Goal: Task Accomplishment & Management: Manage account settings

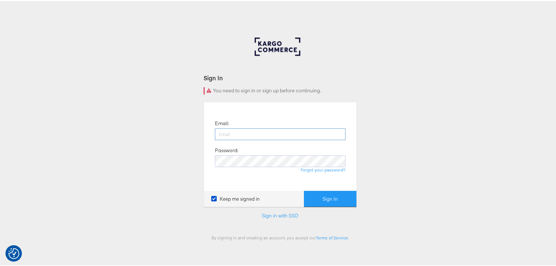
click at [228, 134] on input "email" at bounding box center [280, 133] width 131 height 12
type input "[PERSON_NAME][EMAIL_ADDRESS][PERSON_NAME][DOMAIN_NAME]"
click at [304, 190] on button "Sign In" at bounding box center [330, 198] width 53 height 16
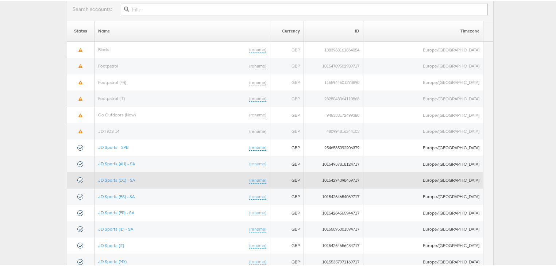
scroll to position [88, 0]
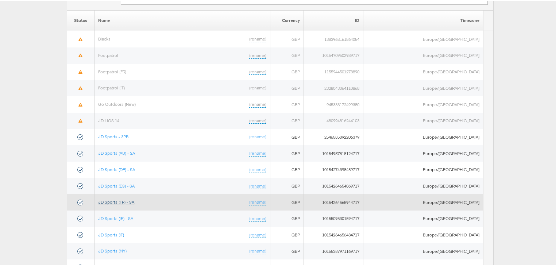
click at [134, 199] on link "JD Sports (FR) - SA" at bounding box center [116, 200] width 36 height 5
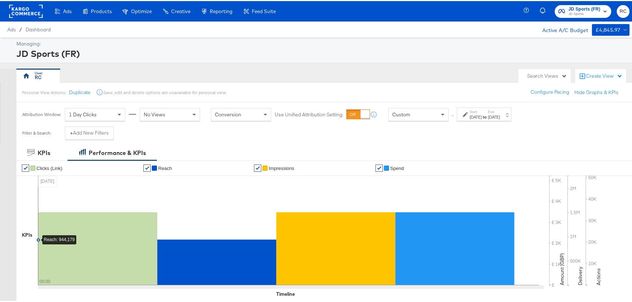
scroll to position [133, 0]
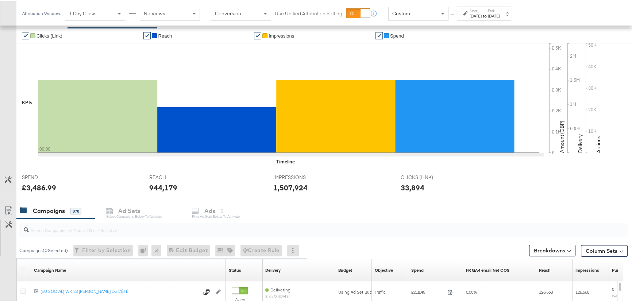
click at [86, 233] on div at bounding box center [323, 229] width 609 height 15
click at [73, 234] on div at bounding box center [323, 229] width 609 height 15
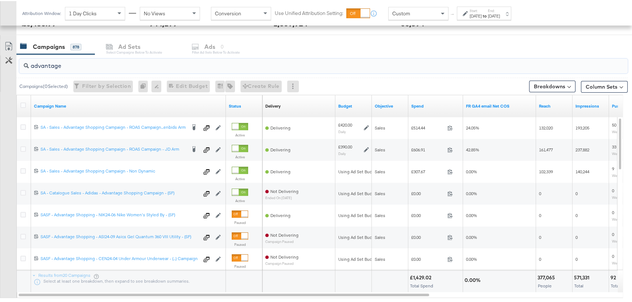
scroll to position [299, 0]
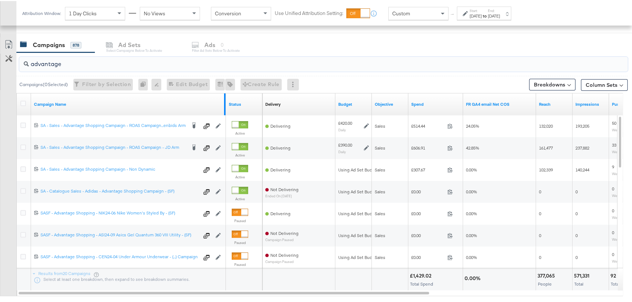
type input "advantage"
drag, startPoint x: 224, startPoint y: 96, endPoint x: 266, endPoint y: 96, distance: 42.7
click at [17, 92] on div "Campaign Name Status Delivery Sorting Unavailable Budget Objective Spend FR GA4…" at bounding box center [17, 92] width 0 height 0
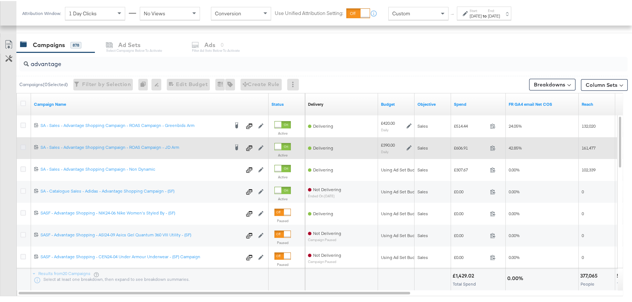
click at [23, 145] on icon at bounding box center [22, 145] width 5 height 5
click at [0, 0] on input "checkbox" at bounding box center [0, 0] width 0 height 0
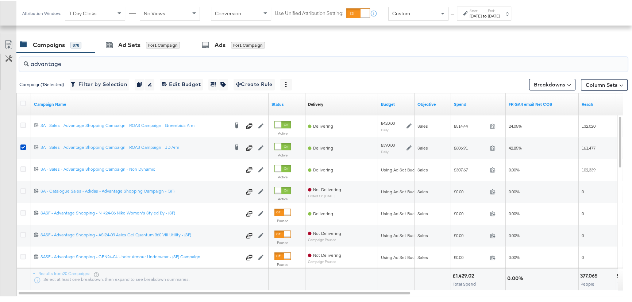
click at [115, 53] on input "advantage" at bounding box center [301, 60] width 544 height 14
click at [125, 44] on div "Ad Sets" at bounding box center [129, 44] width 22 height 8
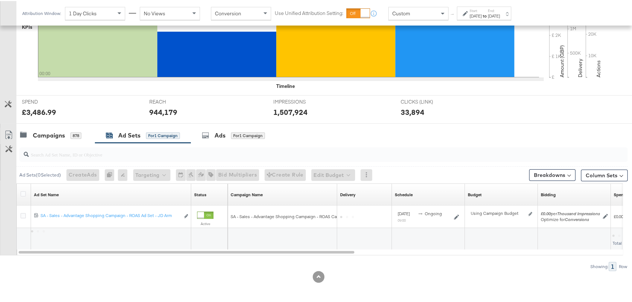
scroll to position [207, 0]
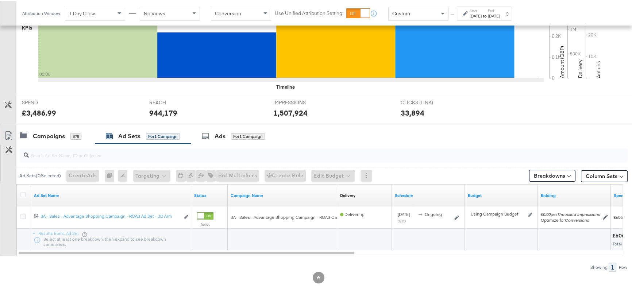
click at [24, 214] on icon at bounding box center [22, 215] width 5 height 5
click at [0, 0] on input "checkbox" at bounding box center [0, 0] width 0 height 0
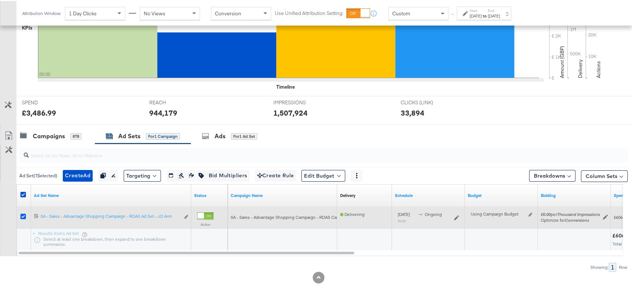
click at [24, 216] on icon at bounding box center [22, 215] width 5 height 5
click at [0, 0] on input "checkbox" at bounding box center [0, 0] width 0 height 0
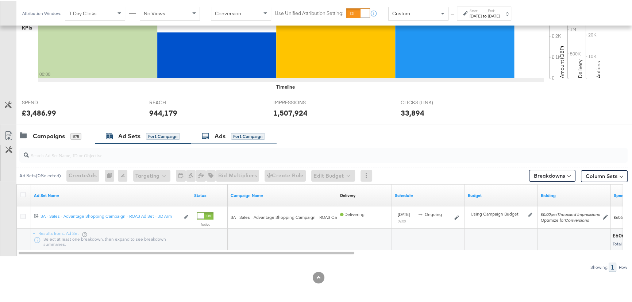
click at [206, 136] on icon at bounding box center [205, 134] width 7 height 7
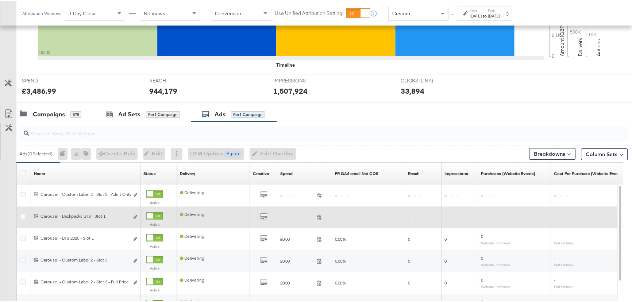
scroll to position [299, 0]
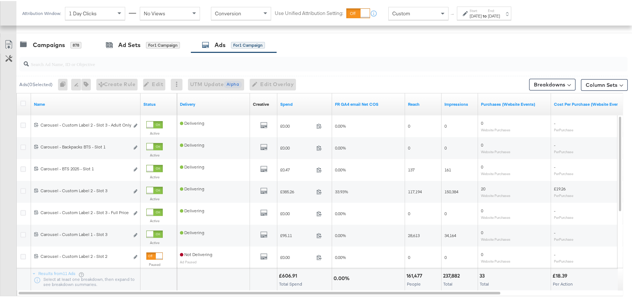
click at [500, 11] on label "End:" at bounding box center [494, 9] width 12 height 5
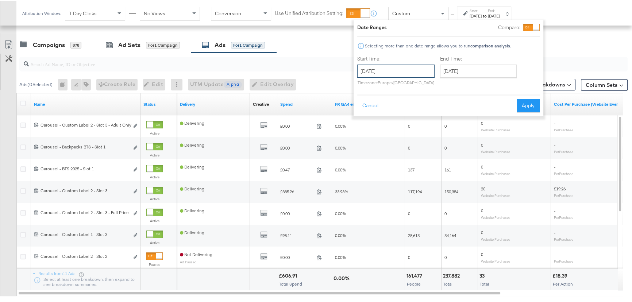
click at [424, 73] on input "August 18th 2025" at bounding box center [395, 70] width 77 height 13
click at [393, 134] on td "19" at bounding box center [390, 138] width 12 height 10
type input "August 19th 2025"
click at [524, 106] on button "Apply" at bounding box center [528, 104] width 23 height 13
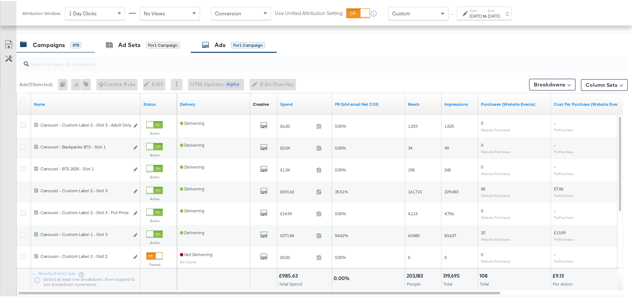
click at [61, 47] on div "Campaigns" at bounding box center [49, 44] width 32 height 8
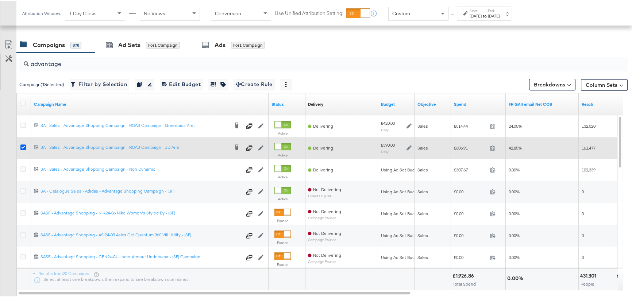
click at [22, 146] on icon at bounding box center [22, 145] width 5 height 5
click at [0, 0] on input "checkbox" at bounding box center [0, 0] width 0 height 0
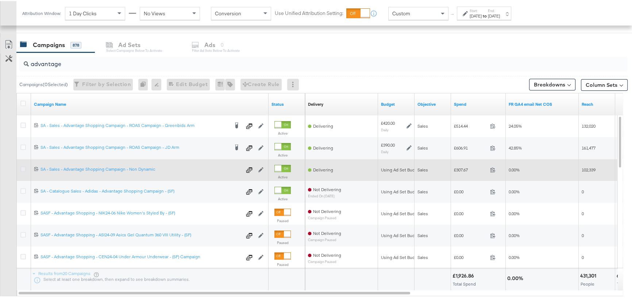
click at [24, 166] on icon at bounding box center [22, 167] width 5 height 5
click at [0, 0] on input "checkbox" at bounding box center [0, 0] width 0 height 0
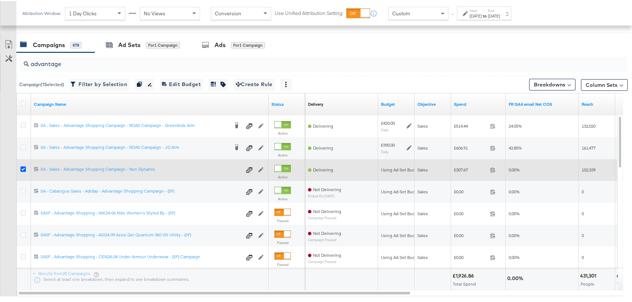
click at [21, 168] on icon at bounding box center [22, 167] width 5 height 5
click at [0, 0] on input "checkbox" at bounding box center [0, 0] width 0 height 0
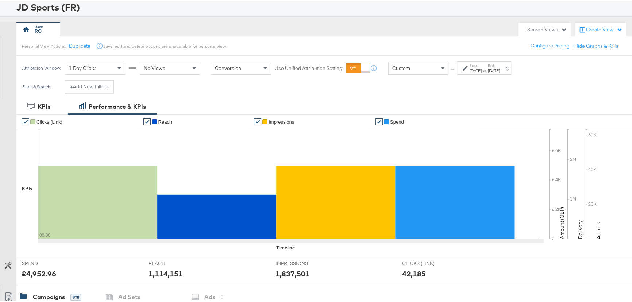
scroll to position [0, 0]
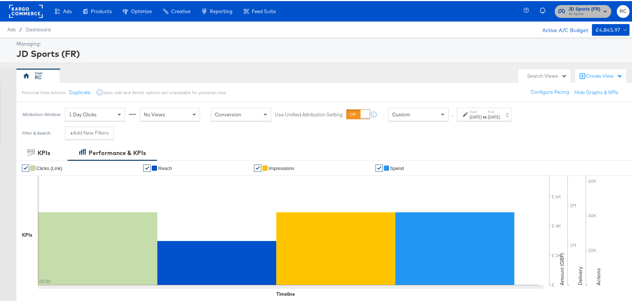
click at [590, 11] on span "JD Sports" at bounding box center [585, 13] width 32 height 6
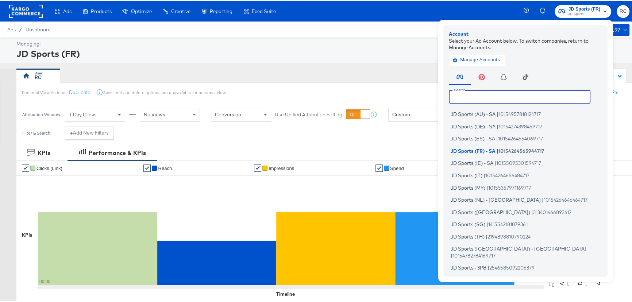
click at [520, 95] on input "text" at bounding box center [520, 95] width 142 height 13
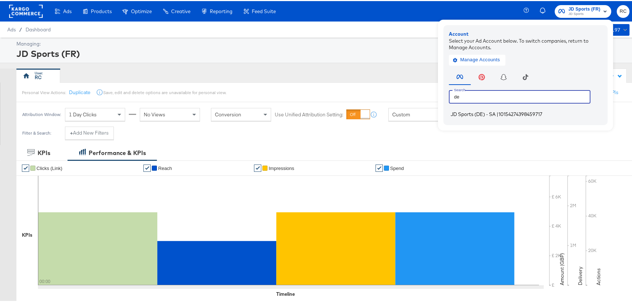
type input "de"
click at [489, 118] on li "JD Sports (DE) - SA | 10154274398459717" at bounding box center [527, 113] width 157 height 11
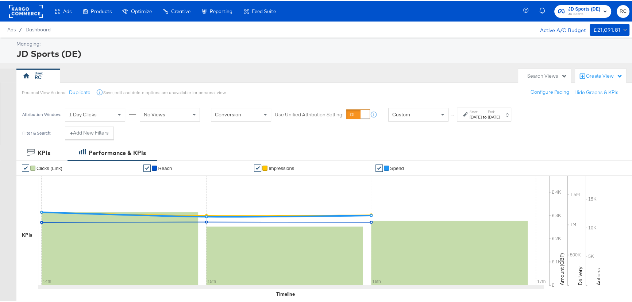
click at [582, 14] on span "JD Sports" at bounding box center [584, 13] width 32 height 6
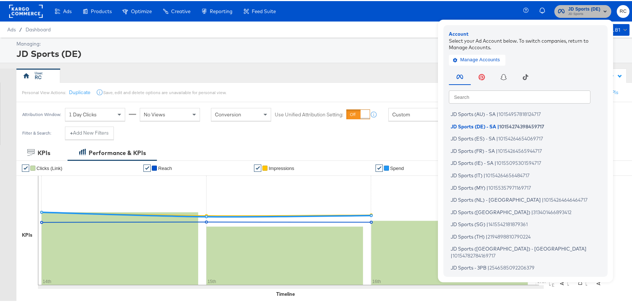
click at [579, 14] on span "JD Sports" at bounding box center [584, 13] width 32 height 6
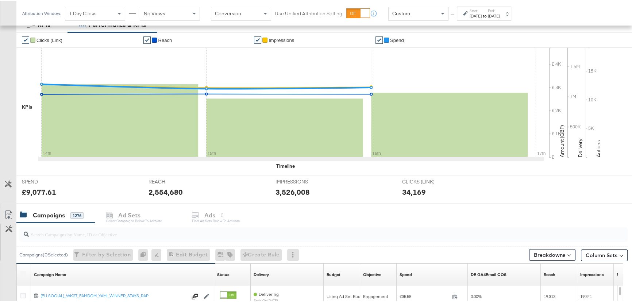
scroll to position [133, 0]
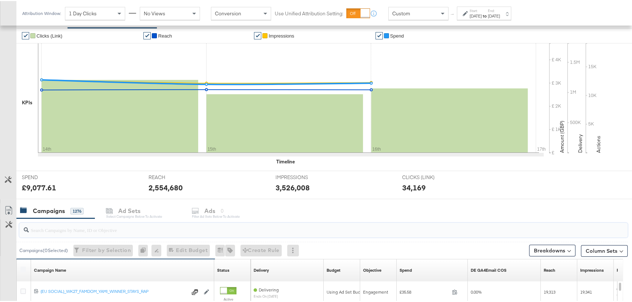
click at [93, 226] on input "search" at bounding box center [301, 226] width 544 height 14
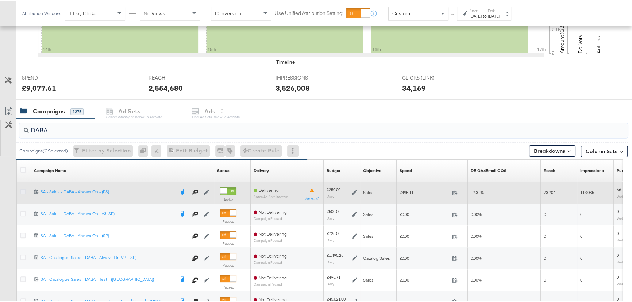
type input "DABA"
click at [22, 191] on icon at bounding box center [22, 190] width 5 height 5
click at [0, 0] on input "checkbox" at bounding box center [0, 0] width 0 height 0
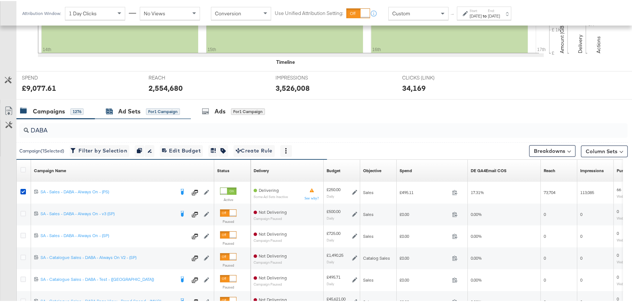
click at [127, 106] on div "Ad Sets" at bounding box center [129, 110] width 22 height 8
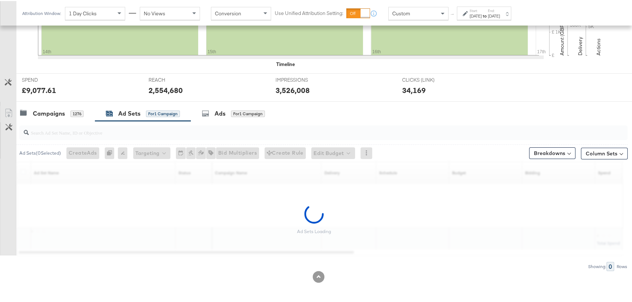
scroll to position [229, 0]
click at [500, 10] on div "Start: Aug 14th 2025 to End: Aug 16th 2025" at bounding box center [485, 12] width 30 height 11
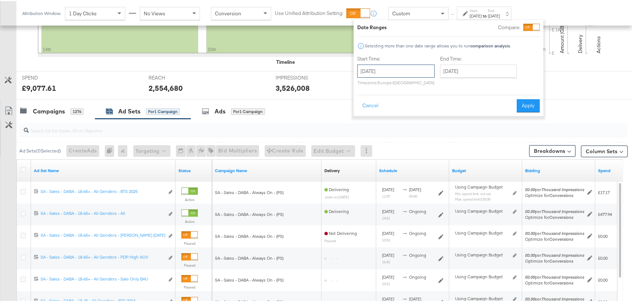
click at [411, 65] on input "August 14th 2025" at bounding box center [395, 70] width 77 height 13
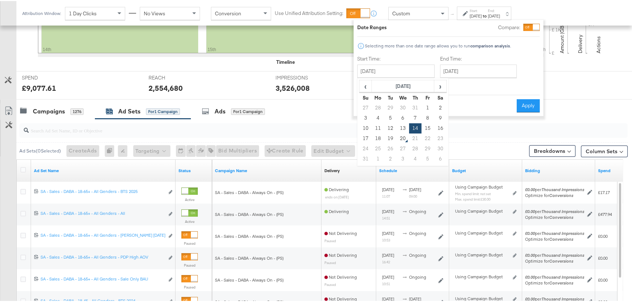
drag, startPoint x: 364, startPoint y: 138, endPoint x: 413, endPoint y: 112, distance: 55.2
click at [364, 137] on td "17" at bounding box center [366, 138] width 12 height 10
type input "August 17th 2025"
click at [482, 74] on input "August 17th 2025" at bounding box center [478, 70] width 77 height 13
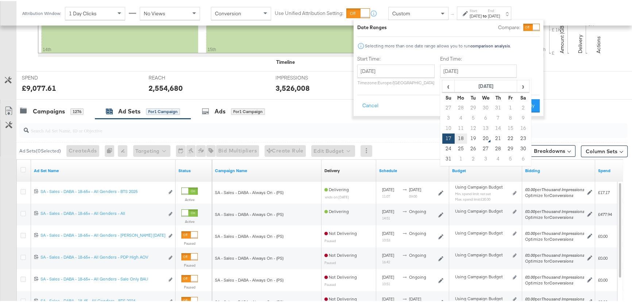
click at [461, 135] on td "18" at bounding box center [461, 138] width 12 height 10
type input "August 18th 2025"
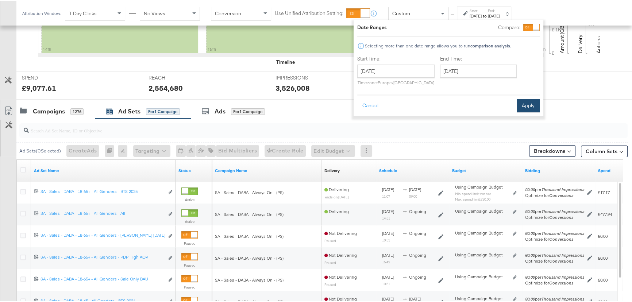
click at [526, 106] on button "Apply" at bounding box center [528, 104] width 23 height 13
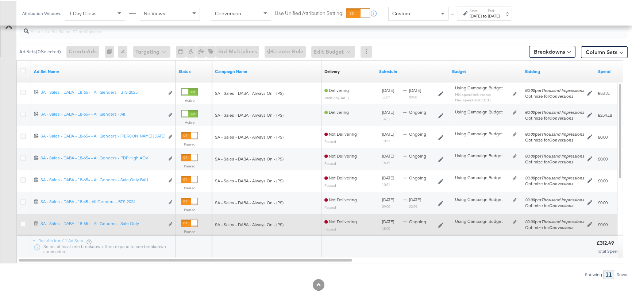
scroll to position [332, 0]
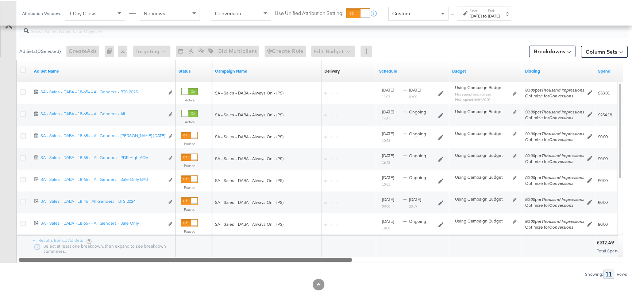
drag, startPoint x: 350, startPoint y: 258, endPoint x: 300, endPoint y: 250, distance: 50.2
click at [318, 250] on div "Ad Set Name Status Campaign Name Delivery Sorting Unavailable Schedule Budget B…" at bounding box center [319, 160] width 607 height 203
